Goal: Contribute content

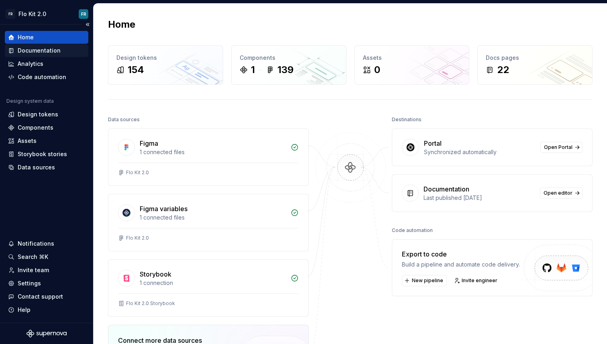
click at [52, 53] on div "Documentation" at bounding box center [39, 51] width 43 height 8
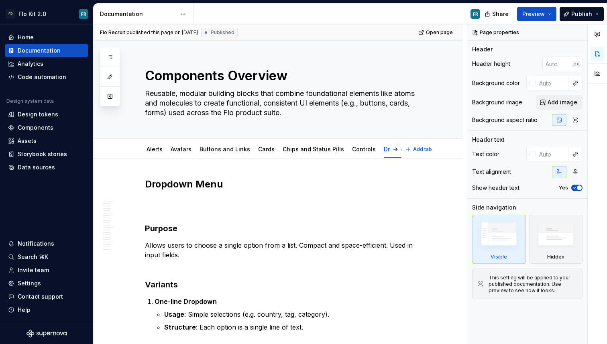
type textarea "*"
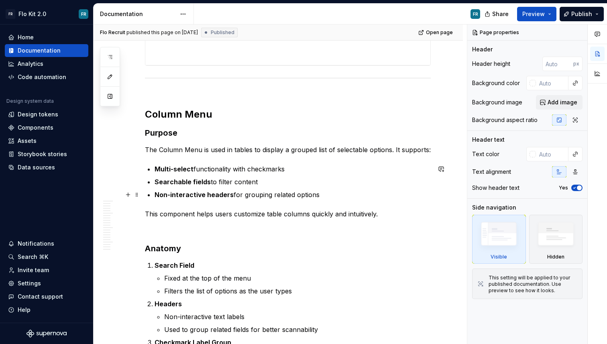
scroll to position [2509, 0]
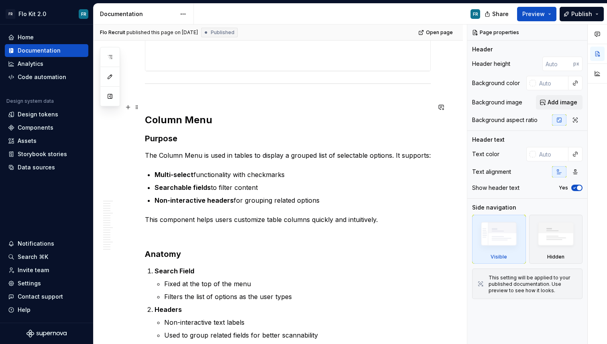
click at [226, 123] on h2 "Column Menu" at bounding box center [288, 114] width 286 height 26
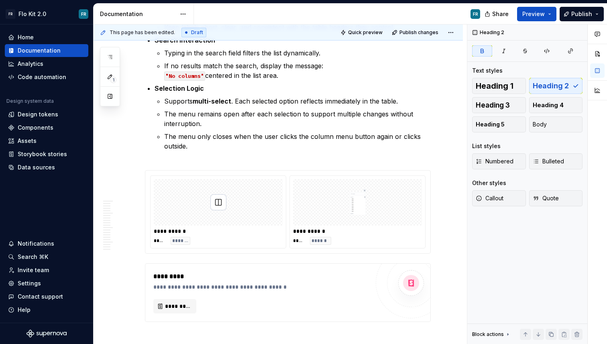
scroll to position [3153, 0]
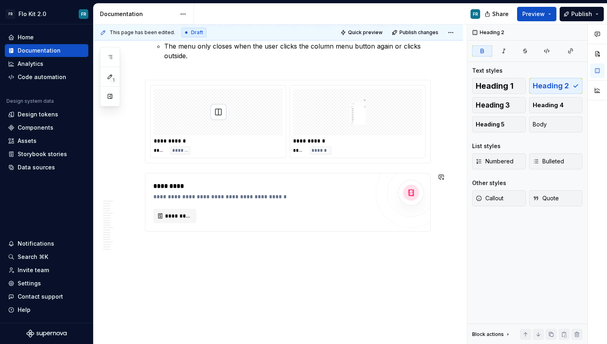
click at [214, 256] on div "This page has been edited. Draft Quick preview Publish changes Components Overv…" at bounding box center [280, 184] width 373 height 320
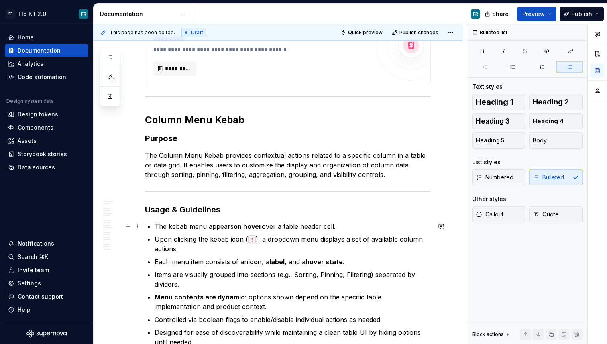
scroll to position [3303, 0]
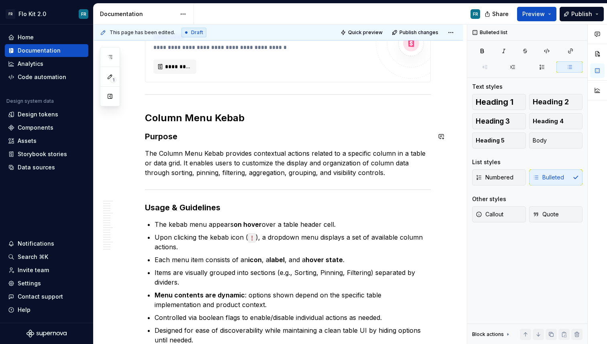
click at [272, 117] on h2 "Column Menu Kebab" at bounding box center [288, 118] width 286 height 13
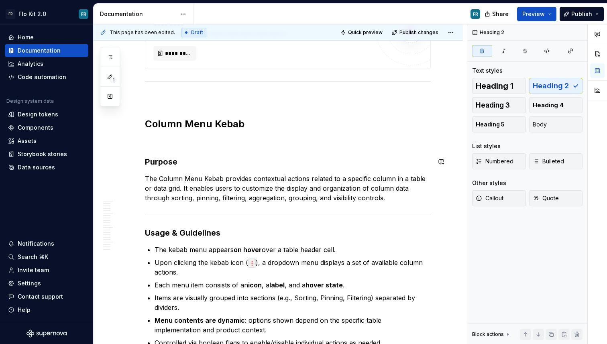
scroll to position [3365, 0]
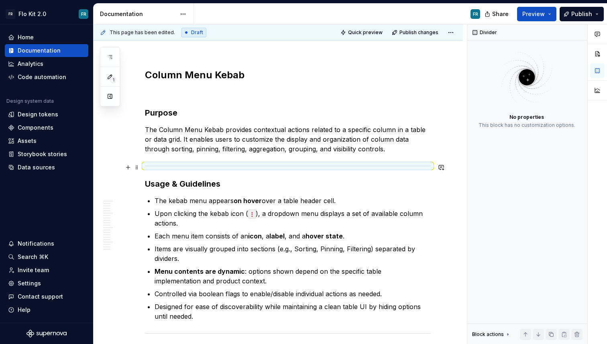
click at [347, 165] on div at bounding box center [288, 165] width 286 height 5
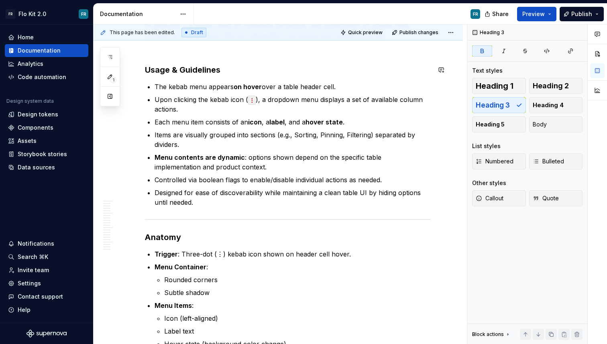
scroll to position [3501, 0]
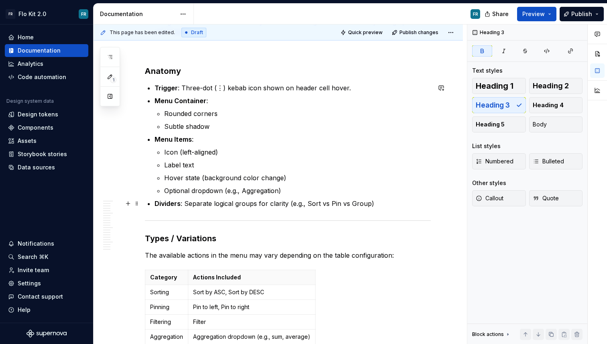
scroll to position [3650, 0]
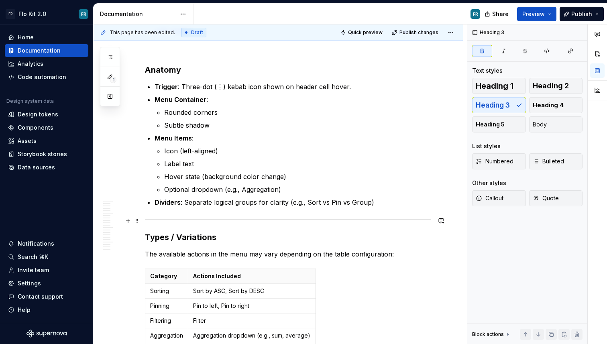
click at [272, 217] on div at bounding box center [288, 219] width 286 height 5
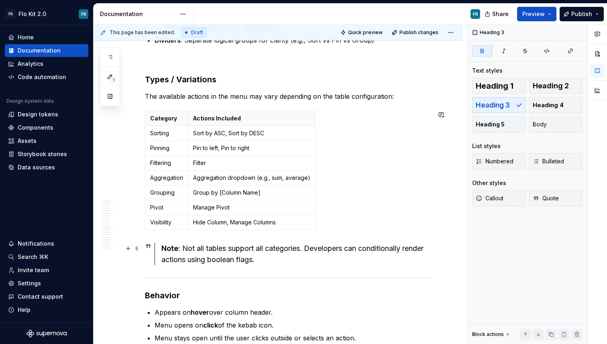
scroll to position [3813, 0]
click at [159, 249] on div "Note : Not all tables support all categories. Developers can conditionally rend…" at bounding box center [293, 254] width 276 height 22
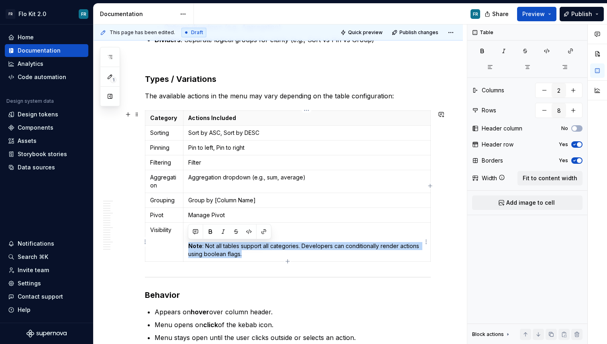
drag, startPoint x: 257, startPoint y: 255, endPoint x: 187, endPoint y: 245, distance: 70.9
click at [187, 245] on td "Hide Column, Manage Columns Note : Not all tables support all categories. Devel…" at bounding box center [306, 241] width 247 height 39
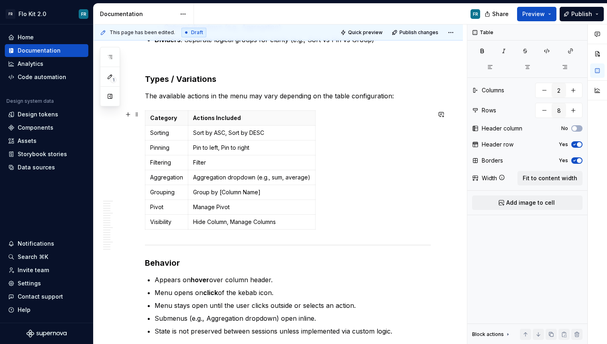
click at [331, 228] on div "Category Actions Included Sorting Sort by ASC, Sort by DESC Pinning Pin to left…" at bounding box center [288, 171] width 286 height 122
click at [214, 247] on div at bounding box center [288, 245] width 286 height 5
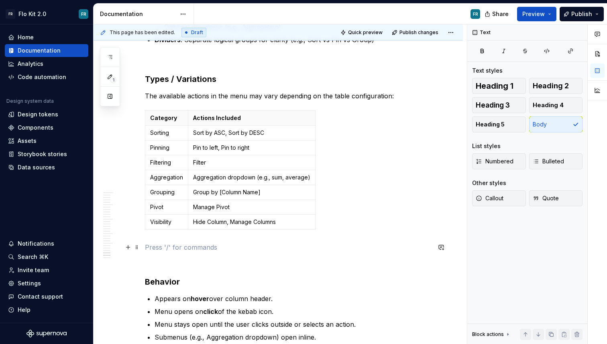
click at [159, 249] on p at bounding box center [288, 248] width 286 height 10
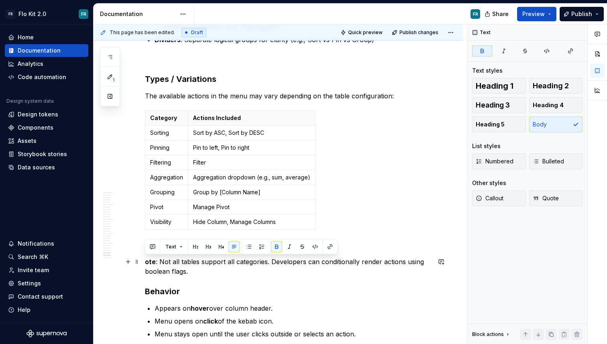
drag, startPoint x: 147, startPoint y: 260, endPoint x: 148, endPoint y: 266, distance: 5.7
click at [146, 260] on strong "ote" at bounding box center [150, 262] width 11 height 8
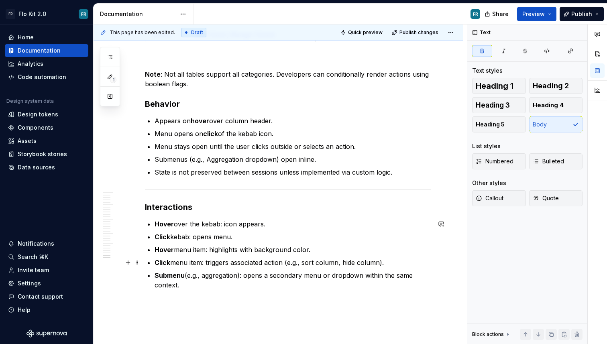
scroll to position [4005, 0]
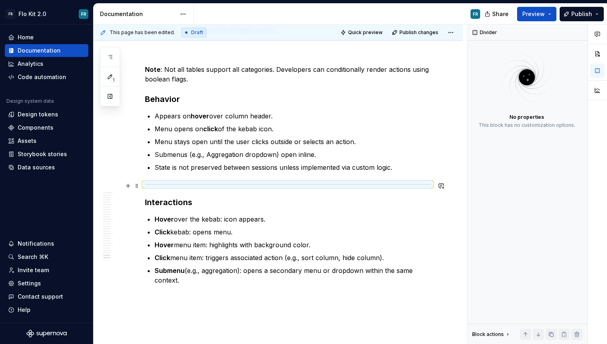
click at [273, 182] on div at bounding box center [288, 184] width 286 height 5
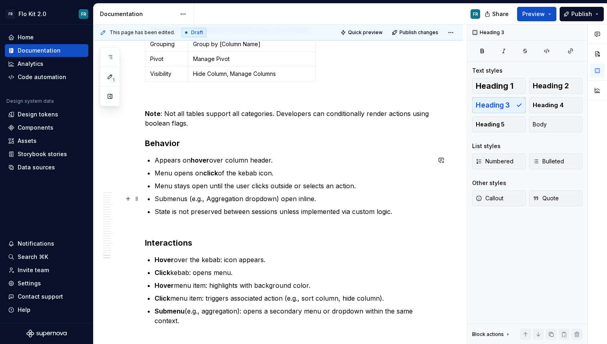
scroll to position [3960, 0]
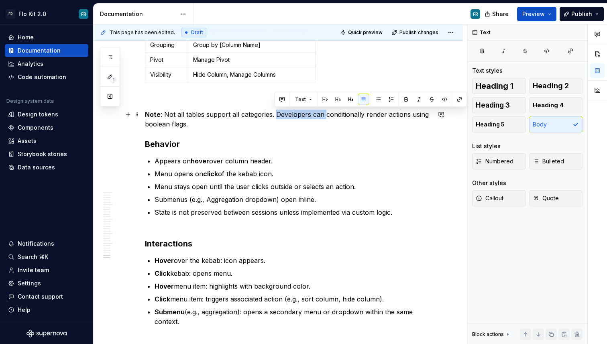
drag, startPoint x: 276, startPoint y: 113, endPoint x: 322, endPoint y: 113, distance: 46.2
click at [322, 112] on p "Note : Not all tables support all categories. Developers can conditionally rend…" at bounding box center [288, 119] width 286 height 19
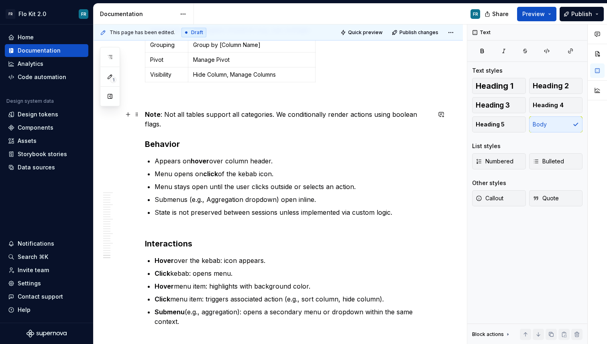
click at [156, 123] on p "Note : Not all tables support all categories. We conditionally render actions u…" at bounding box center [288, 119] width 286 height 19
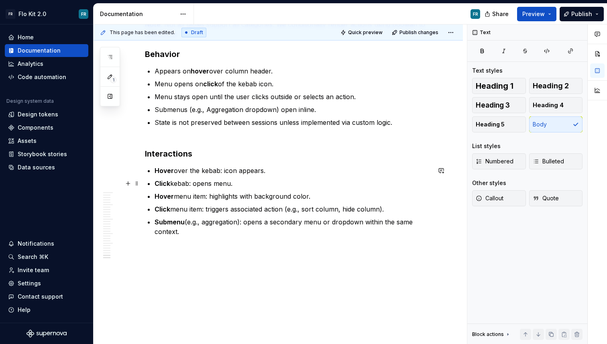
scroll to position [4055, 0]
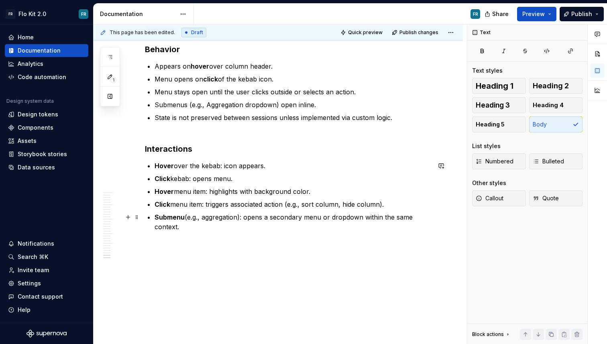
click at [243, 230] on p "Submenu (e.g., aggregation): opens a secondary menu or dropdown within the same…" at bounding box center [293, 221] width 276 height 19
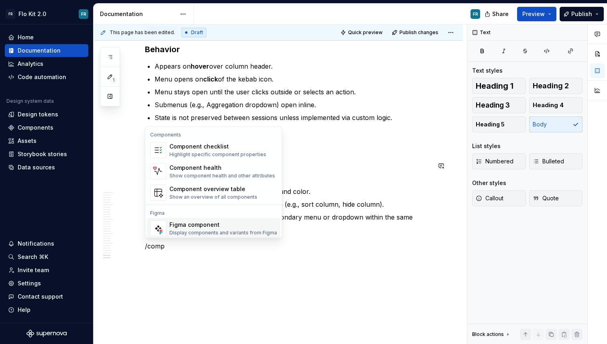
click at [251, 223] on div "Figma component" at bounding box center [223, 225] width 108 height 8
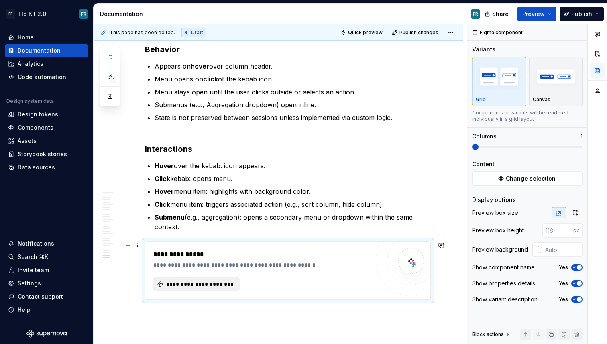
click at [210, 277] on div "**********" at bounding box center [261, 271] width 216 height 42
click at [210, 279] on button "**********" at bounding box center [196, 284] width 86 height 14
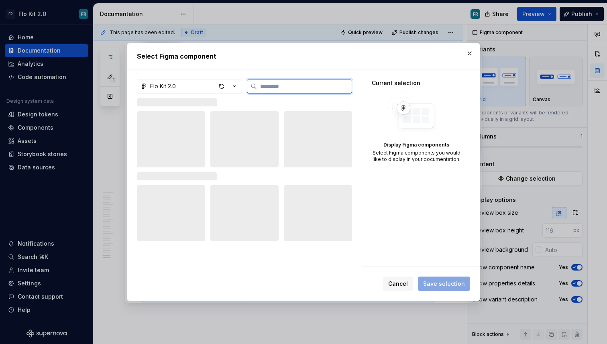
type textarea "*"
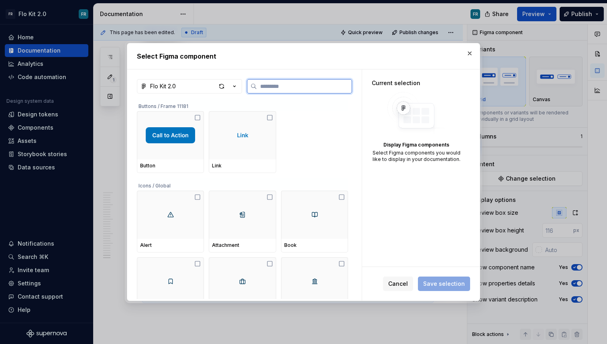
click at [295, 89] on input "search" at bounding box center [304, 86] width 95 height 8
type input "*"
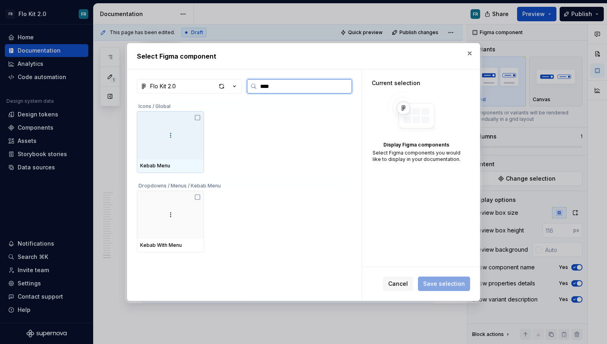
type input "*****"
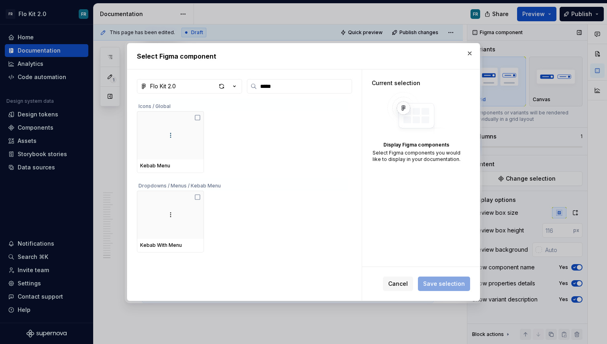
click at [472, 50] on button "button" at bounding box center [469, 53] width 11 height 11
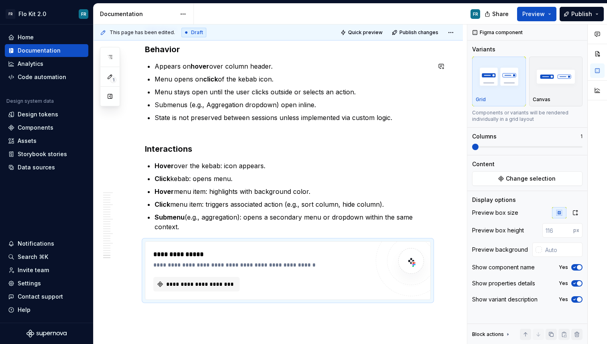
type textarea "*"
click at [212, 281] on span "**********" at bounding box center [199, 284] width 69 height 8
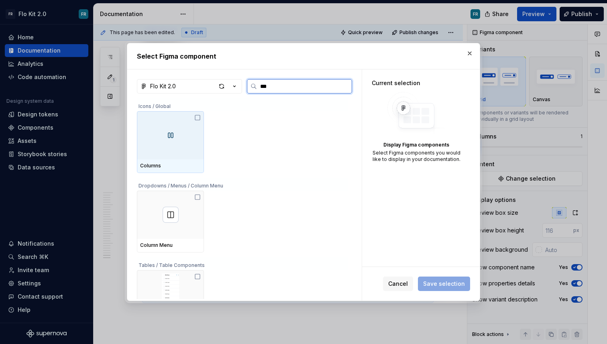
type input "****"
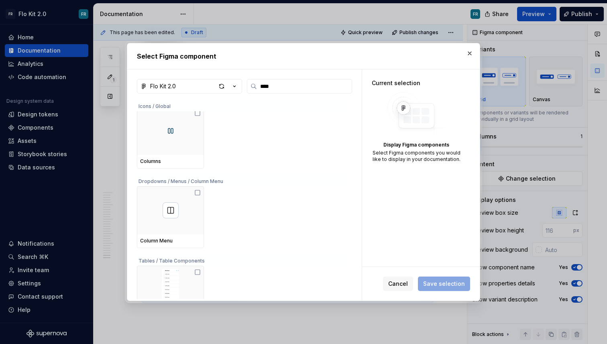
scroll to position [0, 0]
drag, startPoint x: 474, startPoint y: 51, endPoint x: 461, endPoint y: 59, distance: 14.8
click at [474, 51] on button "button" at bounding box center [469, 53] width 11 height 11
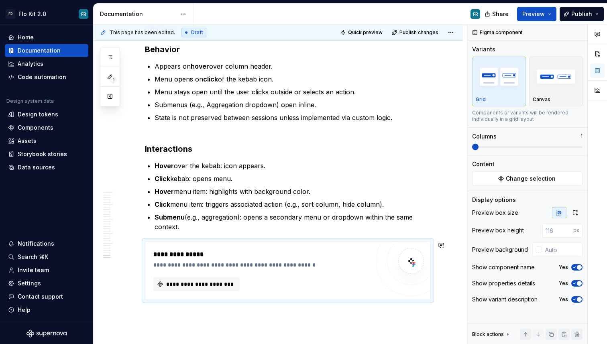
click at [363, 325] on div "This page has been edited. Draft Quick preview Publish changes Components Overv…" at bounding box center [280, 184] width 373 height 320
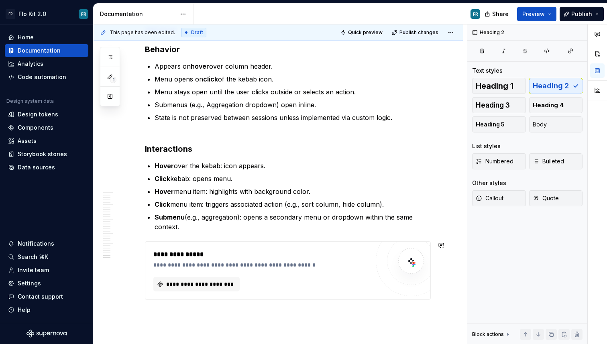
scroll to position [4058, 0]
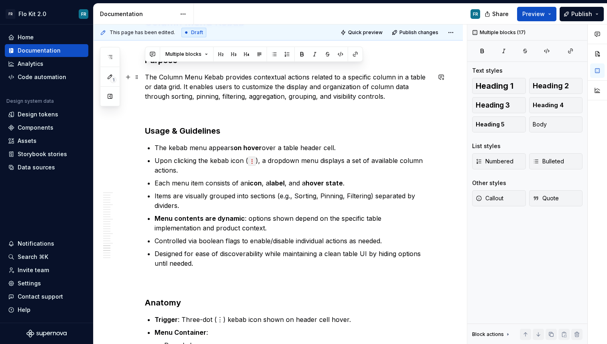
scroll to position [3348, 0]
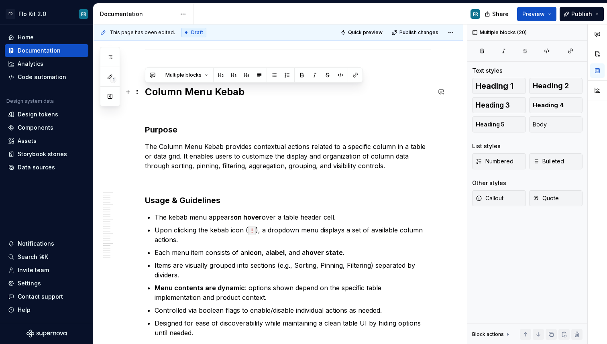
drag, startPoint x: 218, startPoint y: 212, endPoint x: 144, endPoint y: 99, distance: 135.0
copy div "Loremi Dolo Sitam Consect Adi Elitse Doei Tempo incididu utlaboreet dolorem ali…"
click at [239, 143] on p "The Column Menu Kebab provides contextual actions related to a specific column …" at bounding box center [288, 156] width 286 height 29
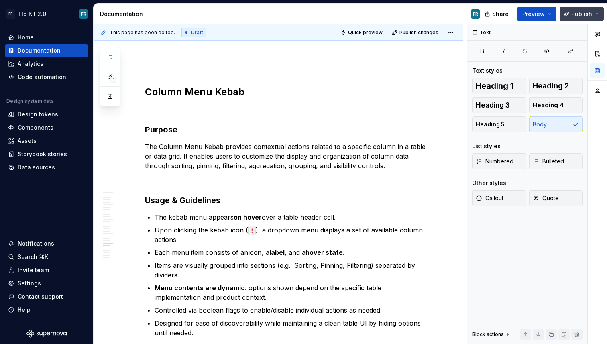
drag, startPoint x: 524, startPoint y: 15, endPoint x: 573, endPoint y: 12, distance: 49.5
click at [573, 12] on div "Share Preview Publish" at bounding box center [547, 14] width 120 height 20
click at [580, 12] on span "Publish" at bounding box center [581, 14] width 21 height 8
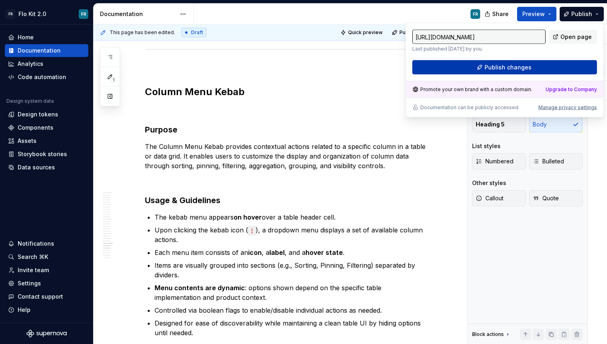
click at [478, 70] on button "Publish changes" at bounding box center [504, 67] width 185 height 14
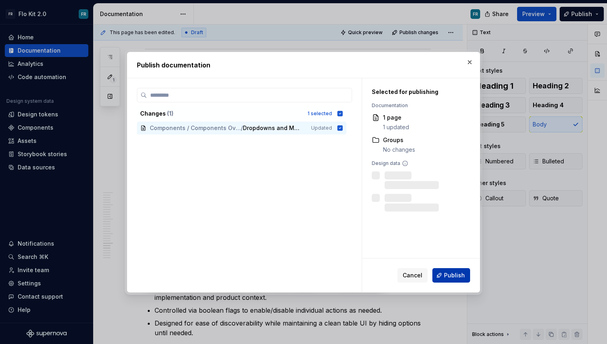
click at [442, 277] on button "Publish" at bounding box center [451, 275] width 38 height 14
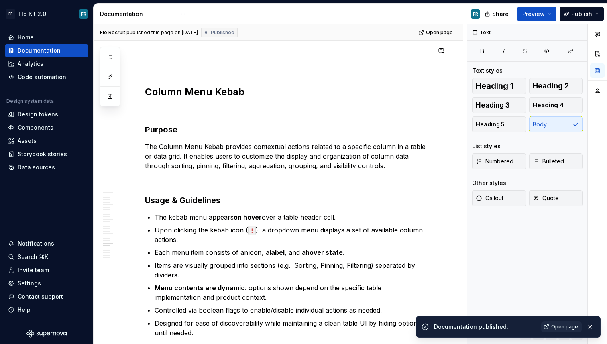
type textarea "*"
